Goal: Information Seeking & Learning: Learn about a topic

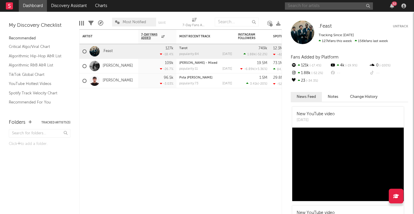
click at [300, 7] on input "text" at bounding box center [329, 5] width 88 height 7
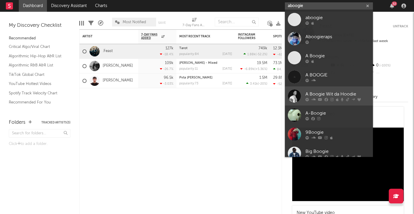
type input "aboogie"
click at [323, 98] on div at bounding box center [338, 100] width 65 height 4
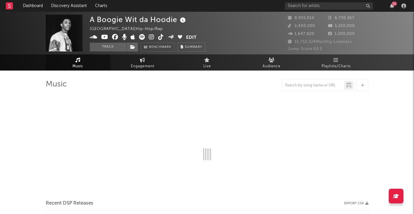
select select "6m"
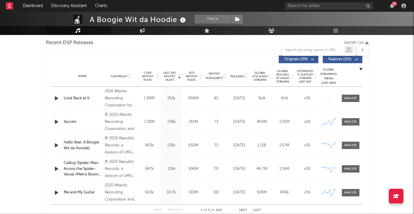
scroll to position [206, 0]
